Goal: Information Seeking & Learning: Learn about a topic

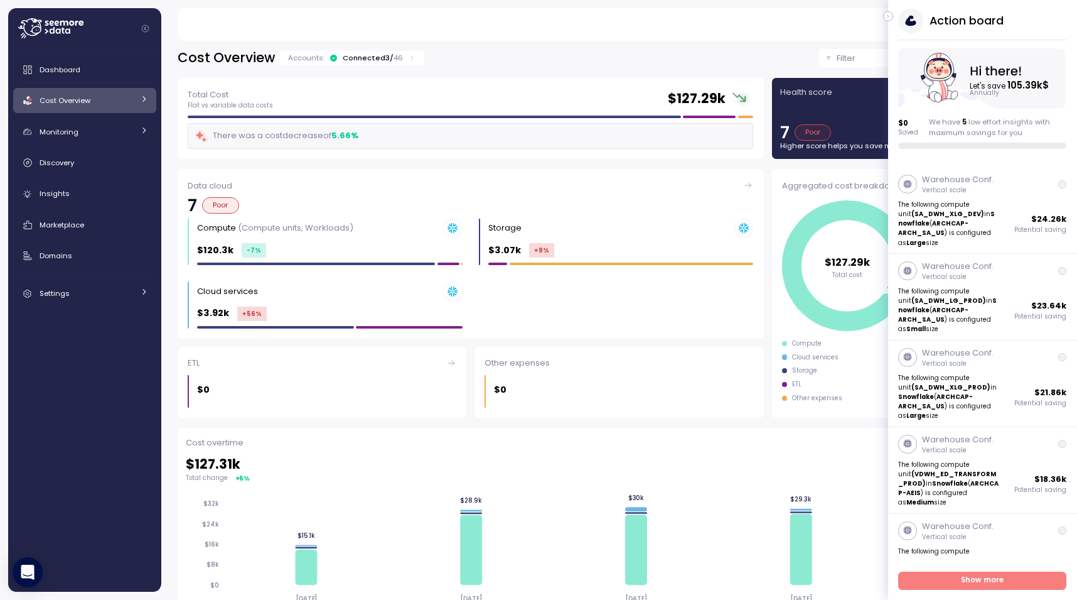
click at [886, 9] on div "Matan Avneri Admin" at bounding box center [614, 24] width 845 height 33
click at [886, 11] on button "button" at bounding box center [888, 16] width 10 height 10
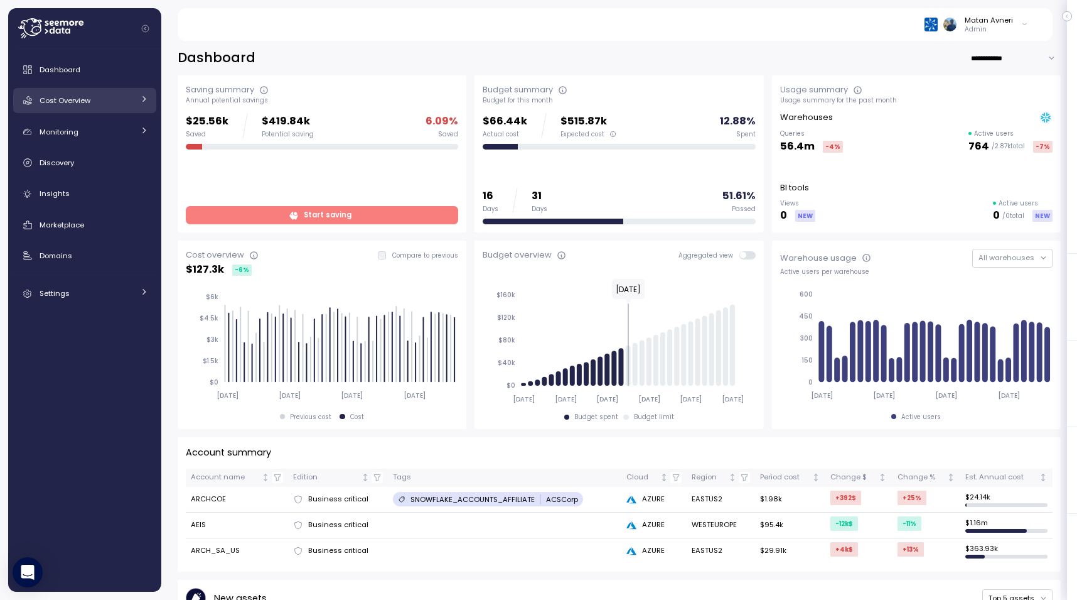
click at [56, 104] on span "Cost Overview" at bounding box center [65, 100] width 51 height 10
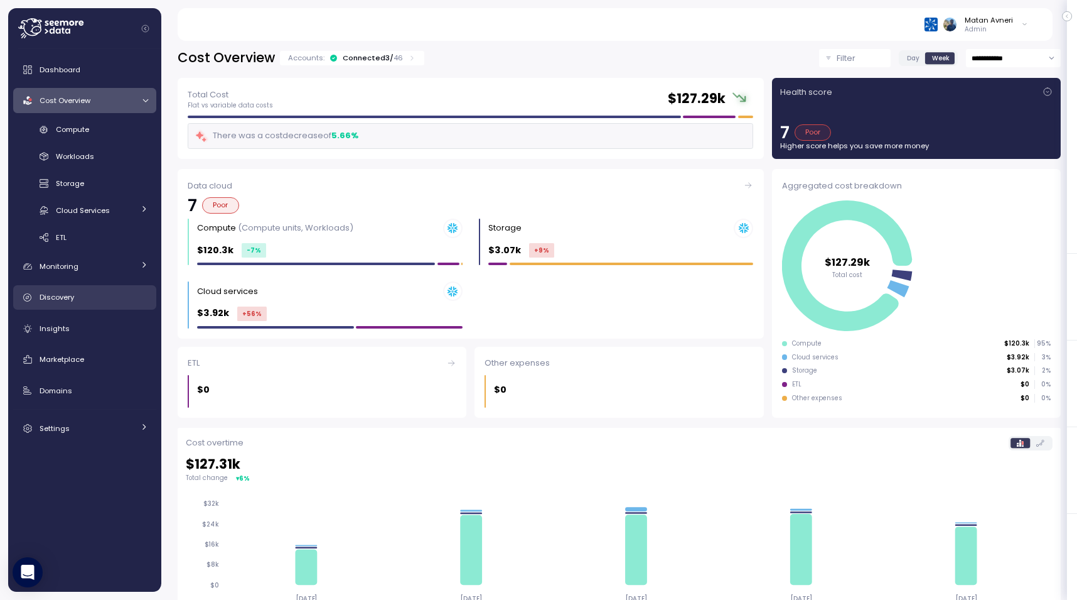
click at [75, 307] on link "Discovery" at bounding box center [84, 297] width 143 height 25
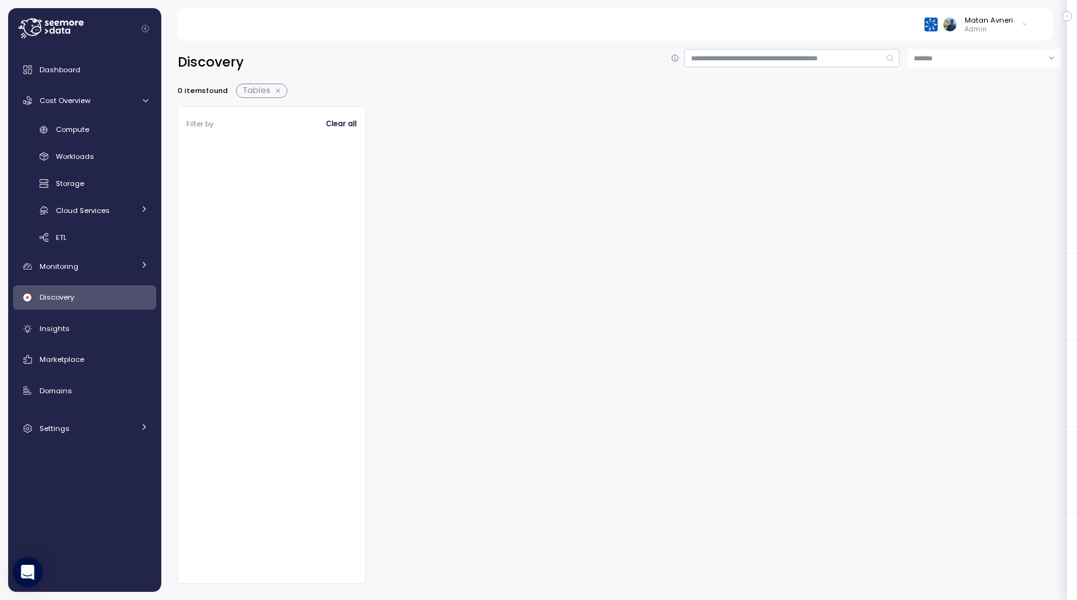
click at [284, 90] on button "button" at bounding box center [279, 91] width 16 height 10
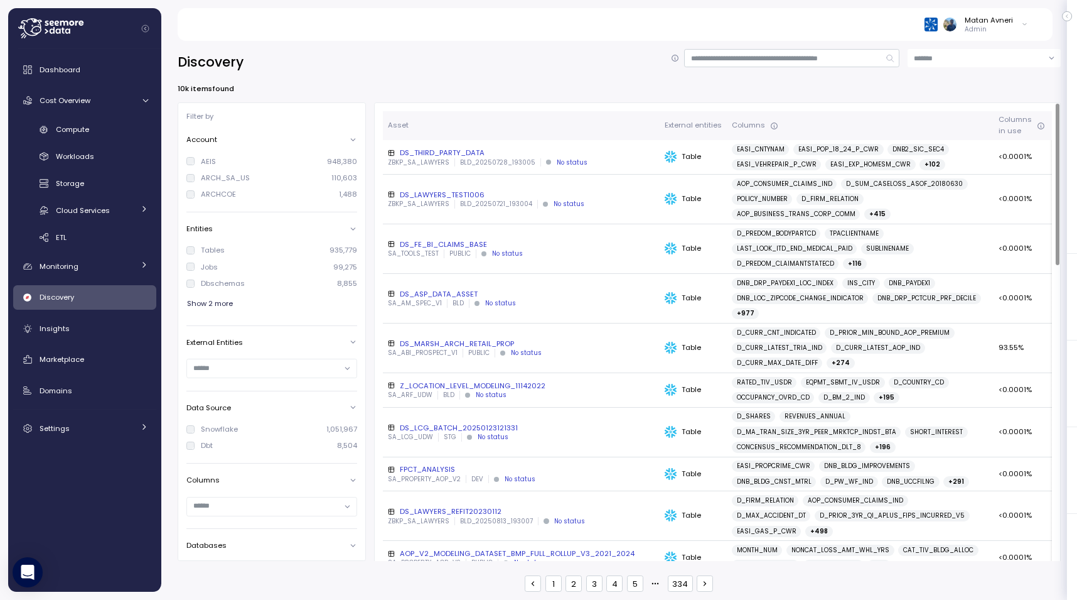
click at [418, 150] on div "DS_THIRD_PARTY_DATA" at bounding box center [521, 153] width 267 height 10
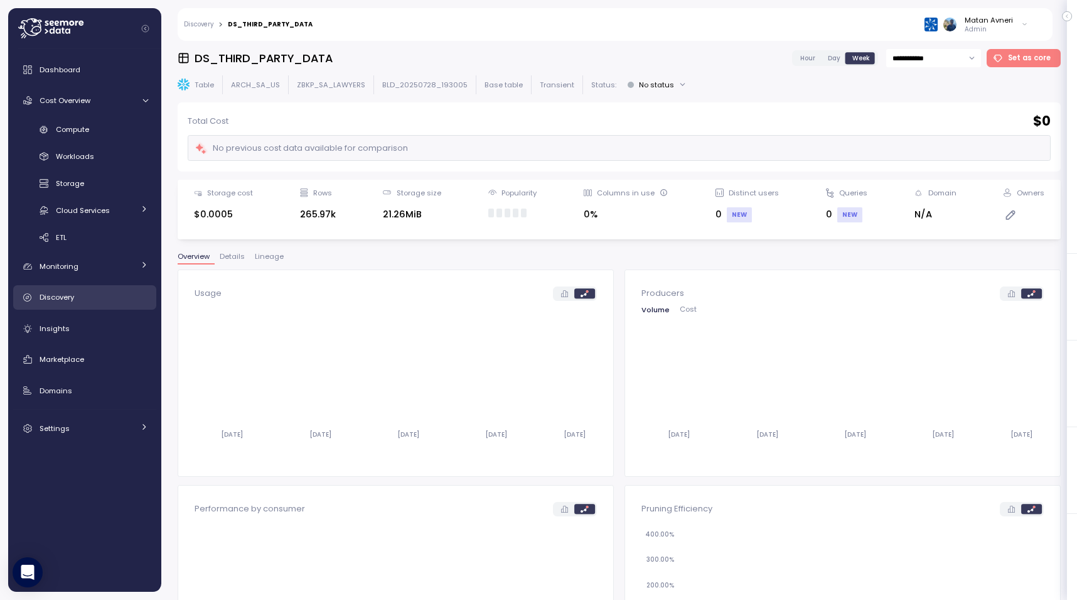
click at [74, 302] on div "Discovery" at bounding box center [94, 297] width 109 height 13
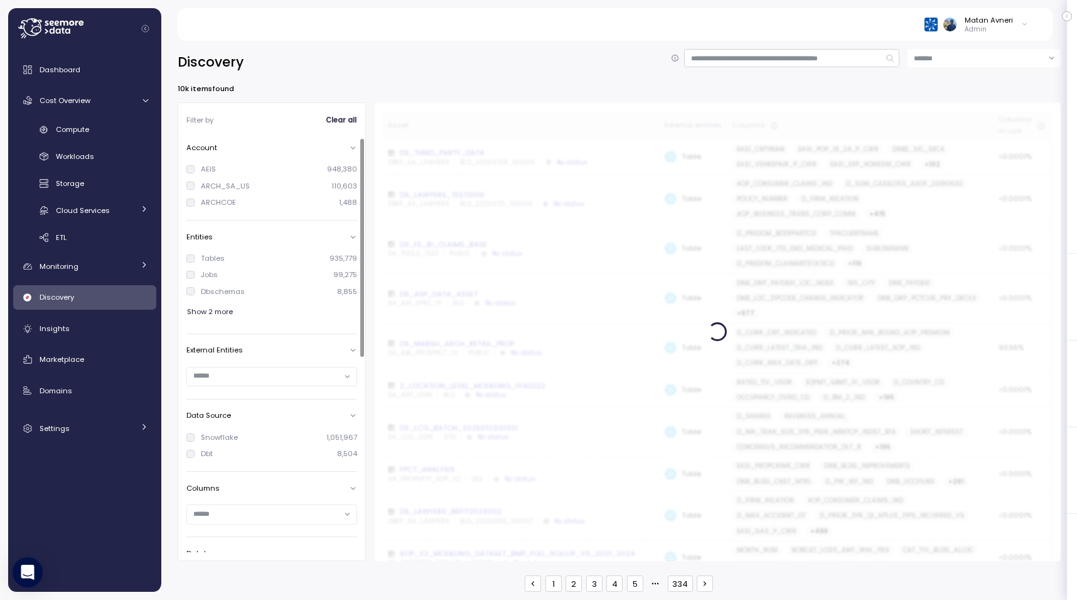
click at [210, 170] on div "AEIS" at bounding box center [208, 169] width 15 height 10
click at [209, 204] on div "ARCHCOE" at bounding box center [218, 206] width 35 height 10
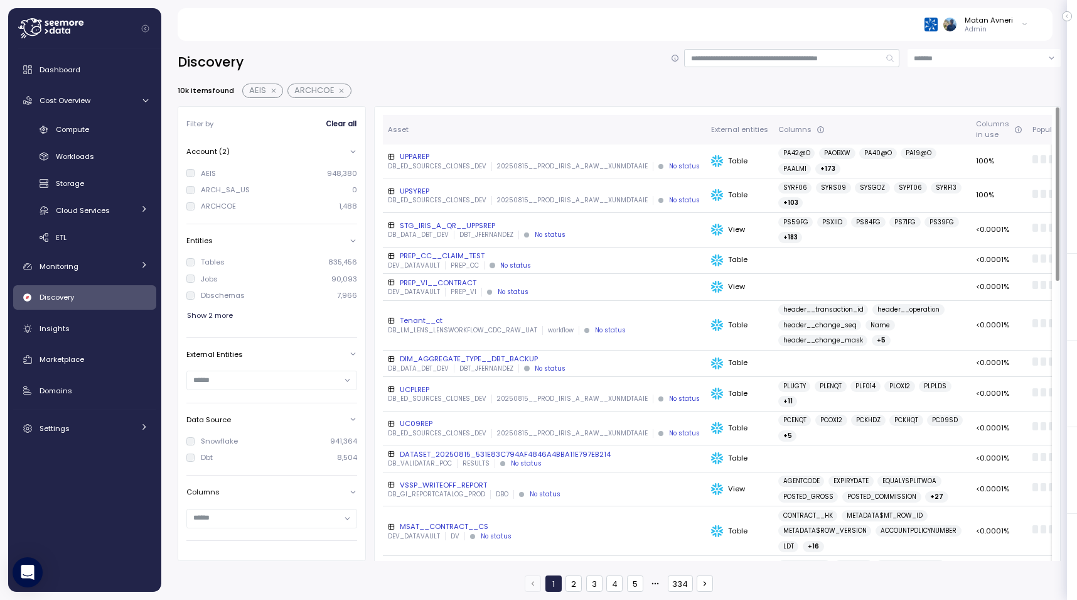
click at [945, 48] on div "Discovery 10k items found AEIS ARCHCOE Filter by Clear all Account (2) AEIS 948…" at bounding box center [619, 316] width 916 height 567
click at [935, 60] on input at bounding box center [984, 58] width 153 height 18
click at [947, 106] on div "Popularity (High to low)" at bounding box center [985, 100] width 148 height 17
type input "**********"
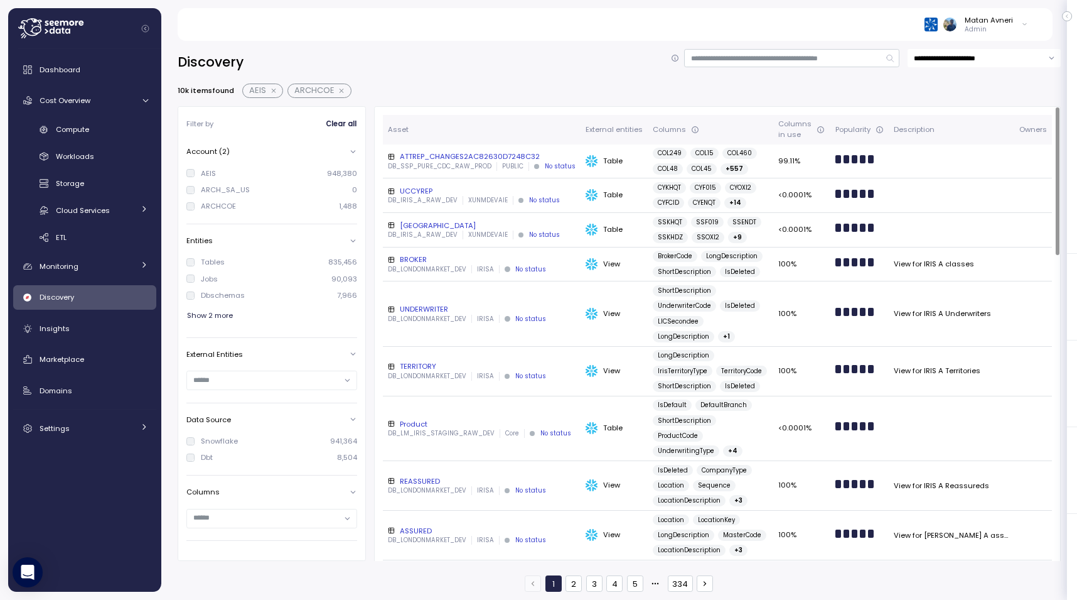
click at [446, 158] on div "ATTREP_CHANGES2AC82630D7248C32" at bounding box center [482, 156] width 188 height 10
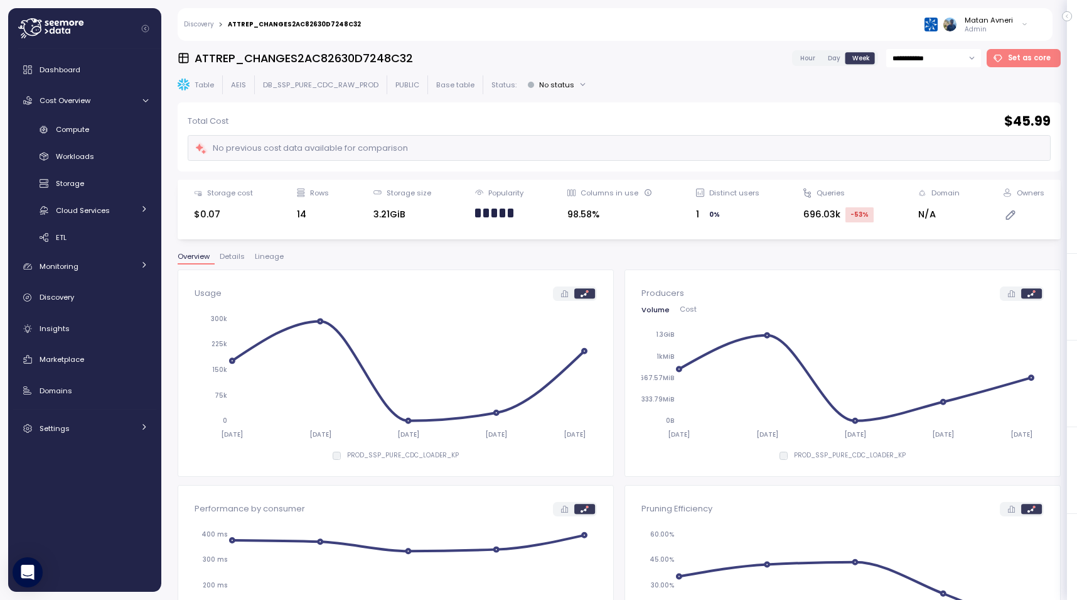
click at [263, 256] on span "Lineage" at bounding box center [269, 256] width 29 height 7
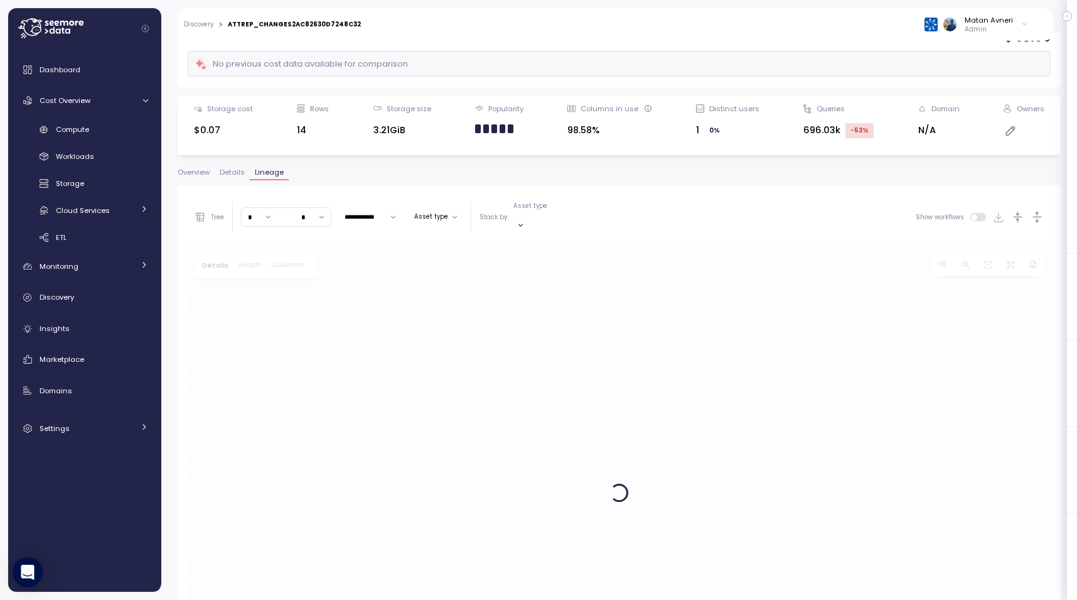
scroll to position [89, 0]
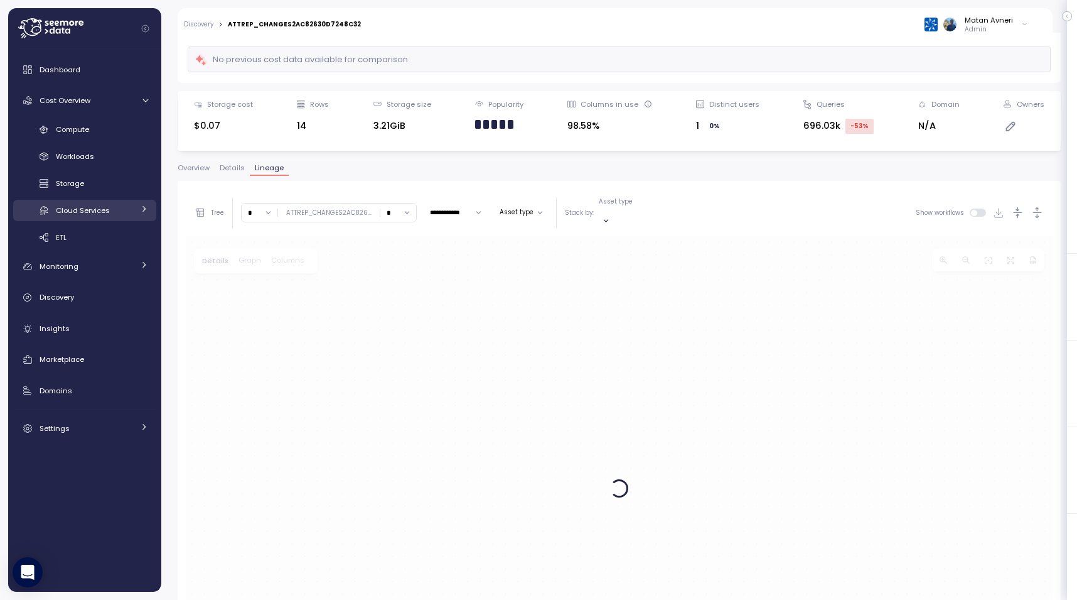
click at [68, 211] on span "Cloud Services" at bounding box center [83, 210] width 54 height 10
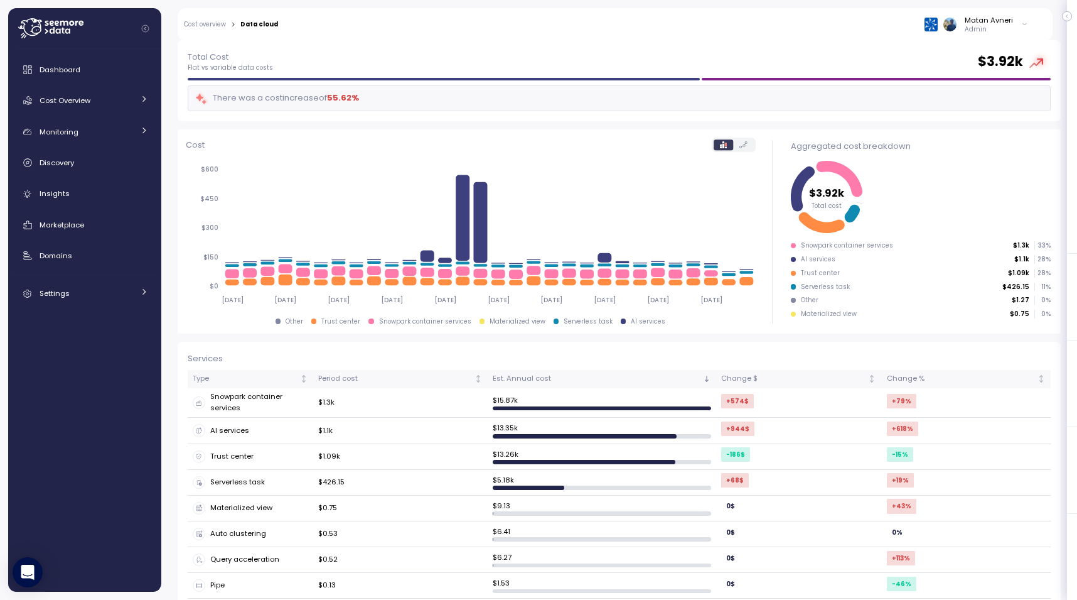
scroll to position [124, 0]
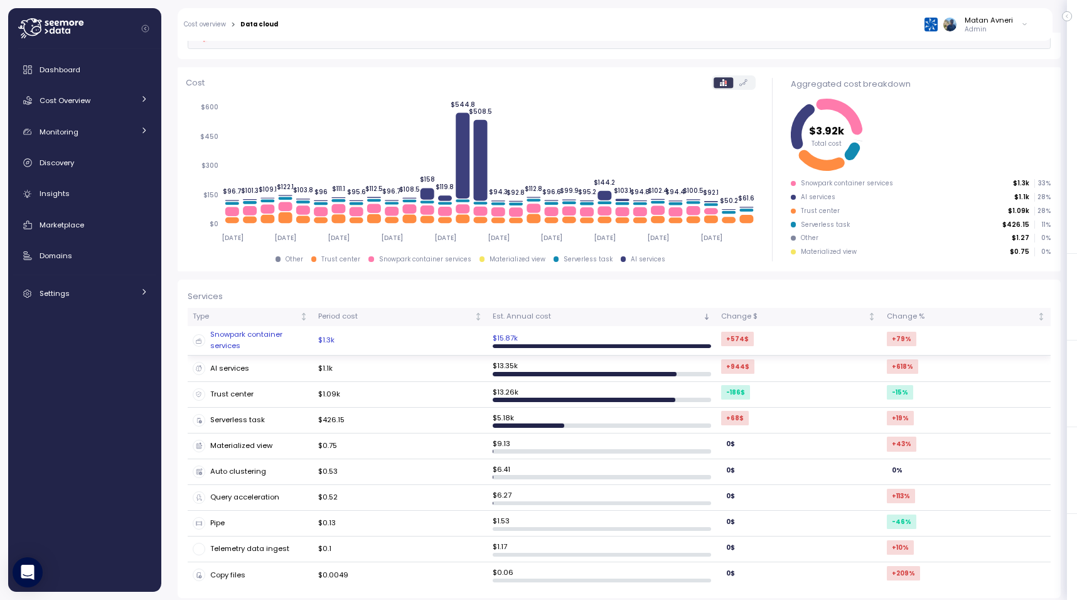
click at [261, 340] on div "Snowpark container services" at bounding box center [251, 340] width 116 height 22
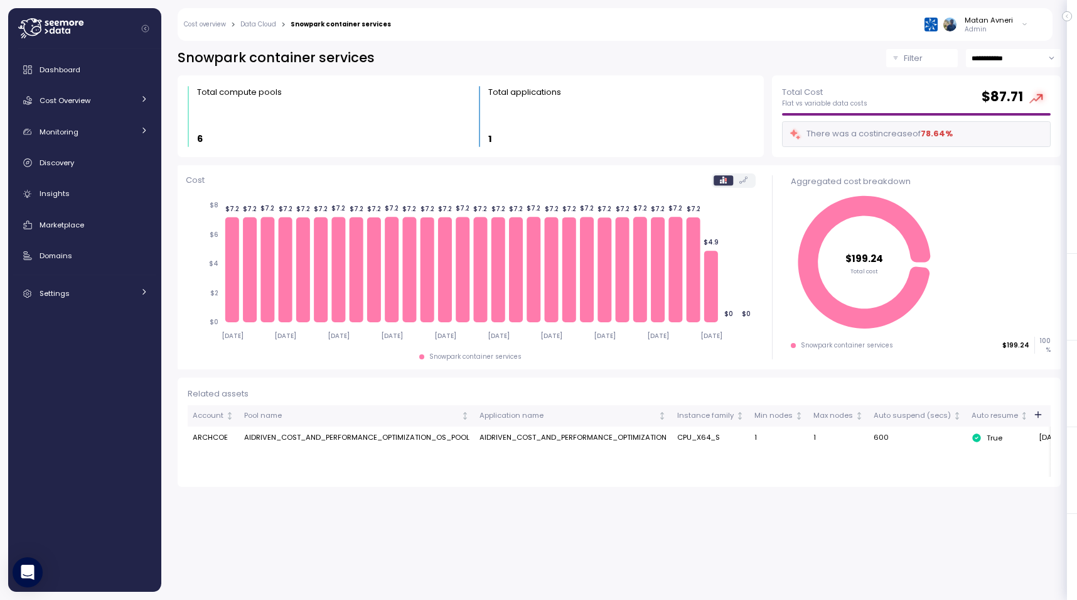
click at [257, 21] on link "Data Cloud" at bounding box center [258, 24] width 36 height 6
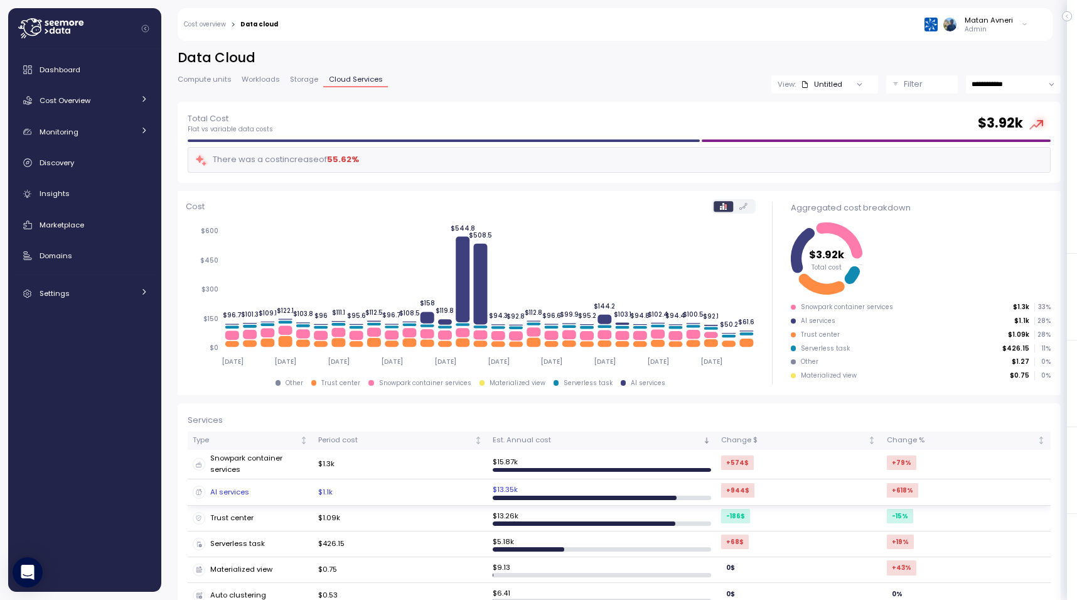
click at [248, 482] on td "AI services" at bounding box center [251, 492] width 126 height 26
click at [919, 82] on p "Filter" at bounding box center [913, 84] width 19 height 13
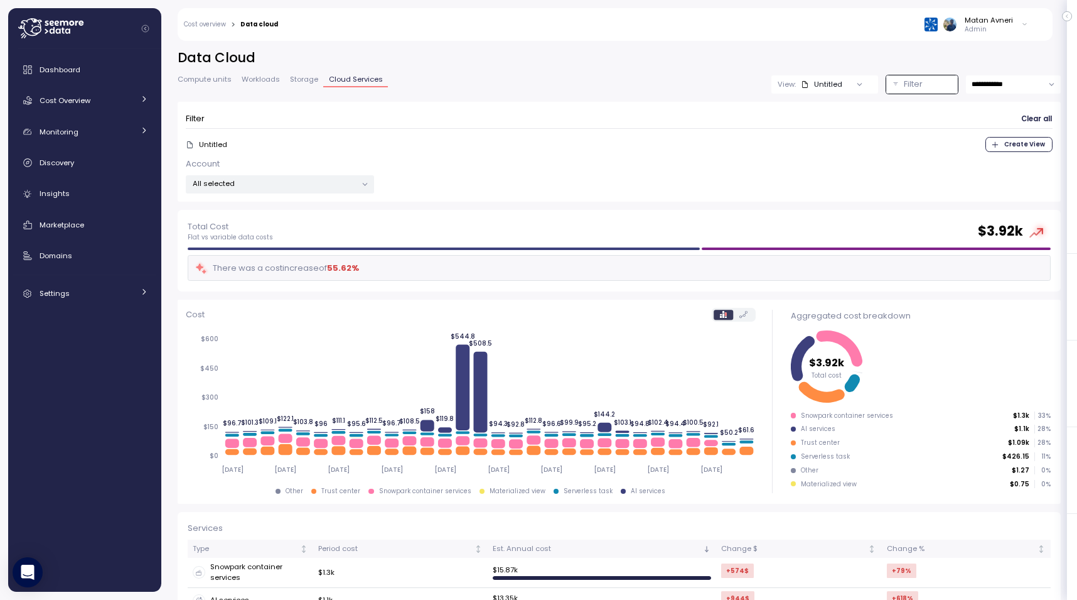
click at [288, 181] on p "All selected" at bounding box center [275, 183] width 164 height 10
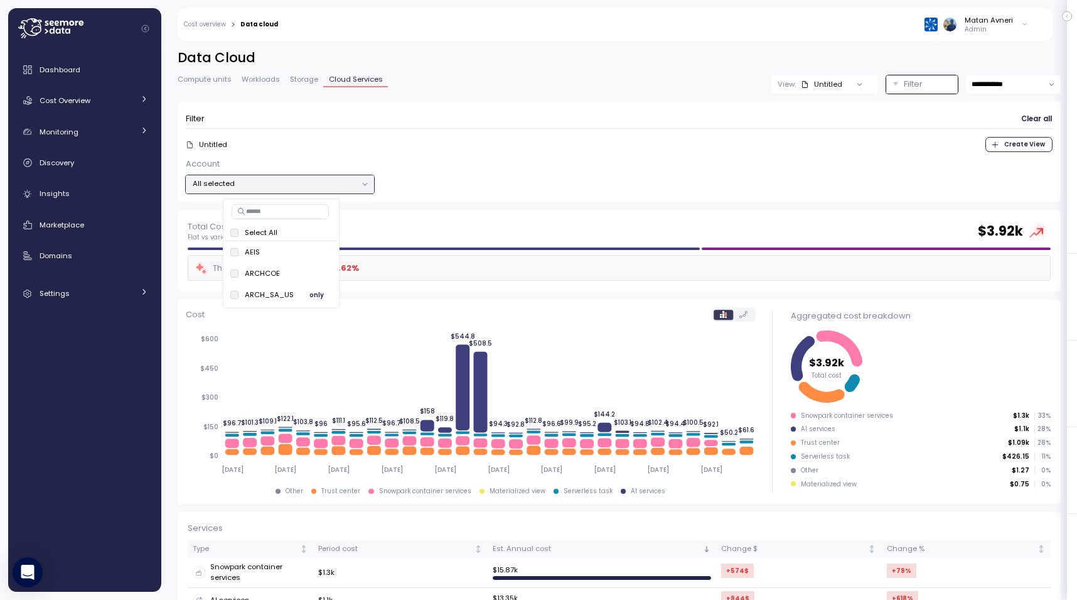
click at [318, 294] on span "only" at bounding box center [317, 295] width 14 height 14
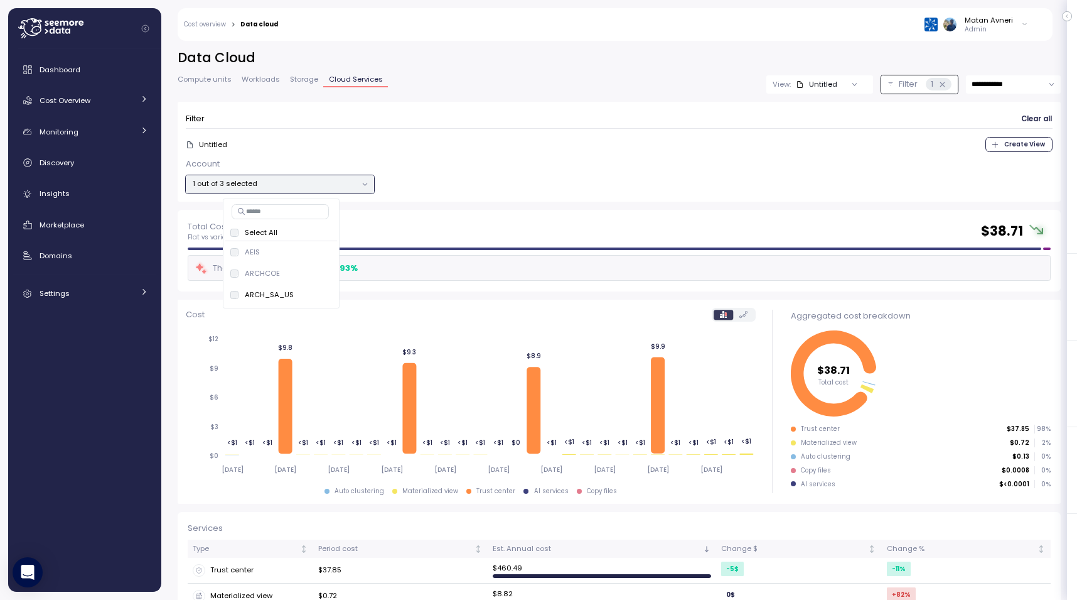
click at [704, 163] on div "Account 1 out of 3 selected" at bounding box center [619, 176] width 867 height 36
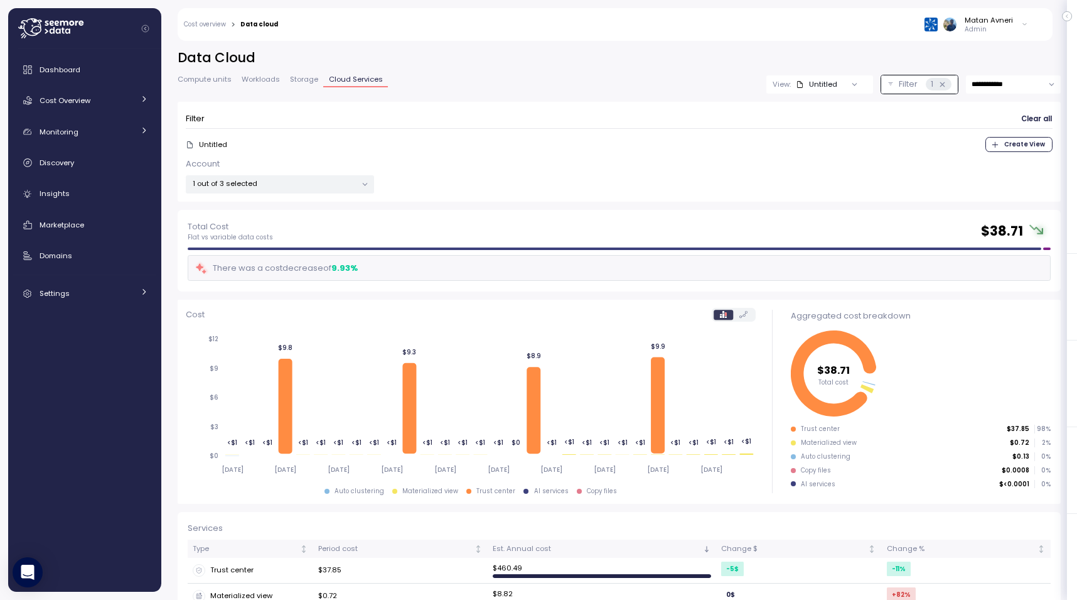
scroll to position [102, 0]
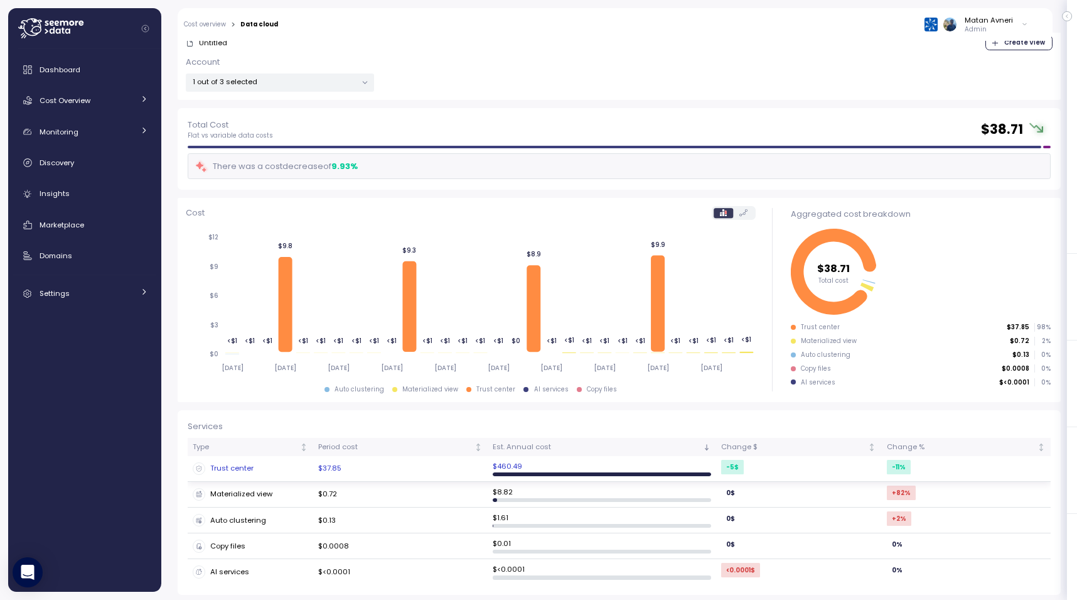
click at [240, 470] on div "Trust center" at bounding box center [251, 468] width 116 height 13
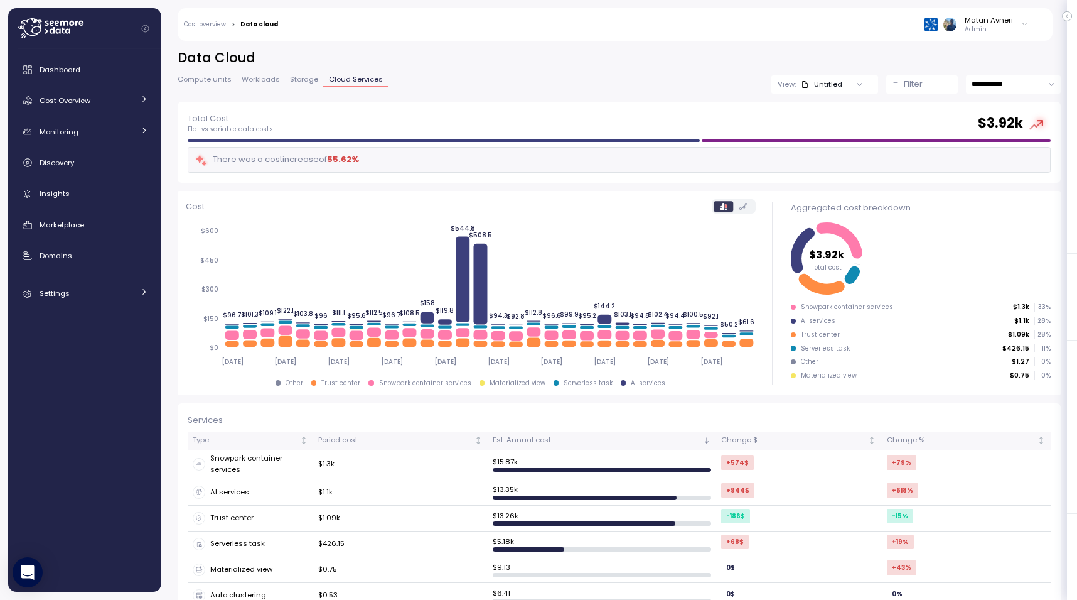
click at [893, 89] on button "Filter" at bounding box center [922, 84] width 72 height 18
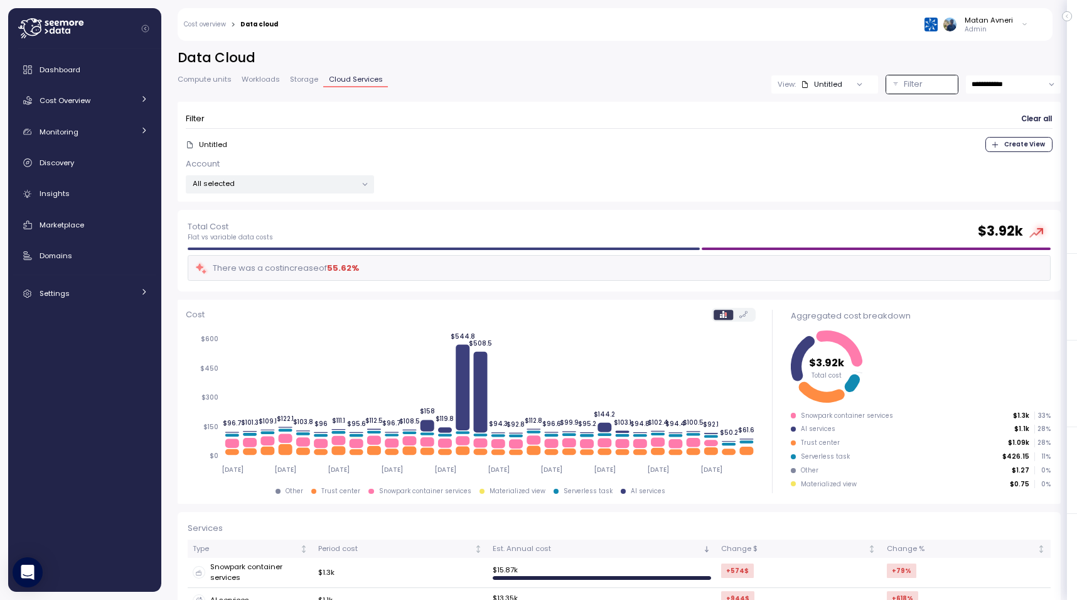
click at [328, 181] on p "All selected" at bounding box center [275, 183] width 164 height 10
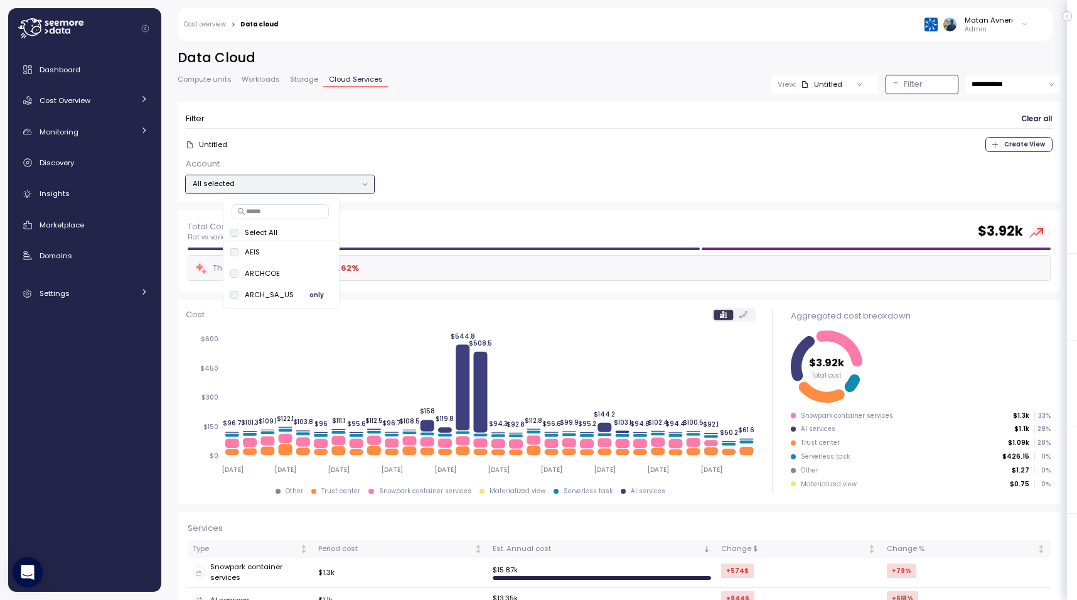
click at [319, 296] on span "only" at bounding box center [317, 295] width 14 height 14
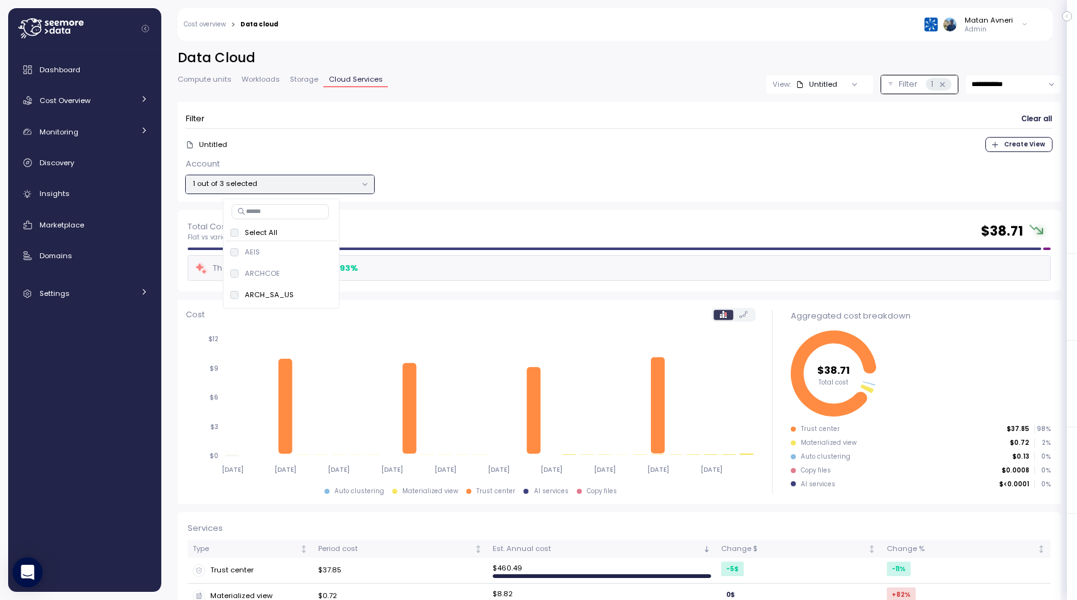
click at [547, 112] on div "Filter Clear all" at bounding box center [619, 119] width 867 height 18
